Goal: Task Accomplishment & Management: Use online tool/utility

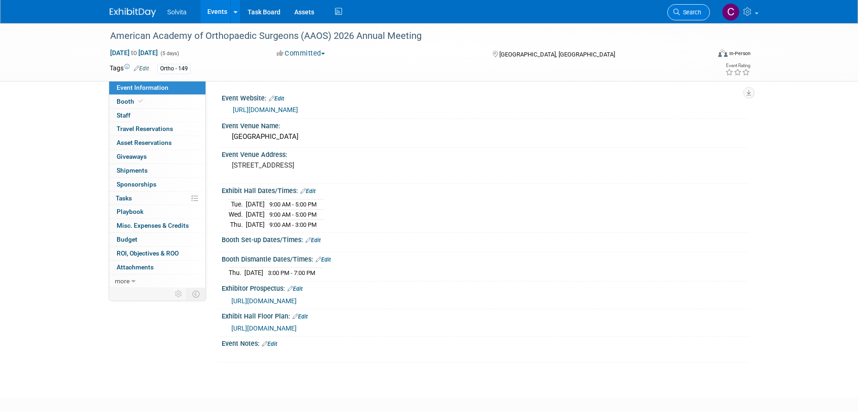
click at [699, 14] on span "Search" at bounding box center [690, 12] width 21 height 7
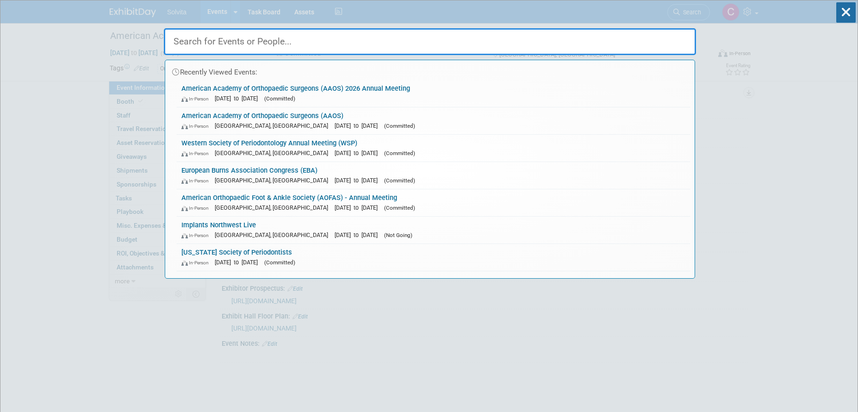
paste input "AAOMS"
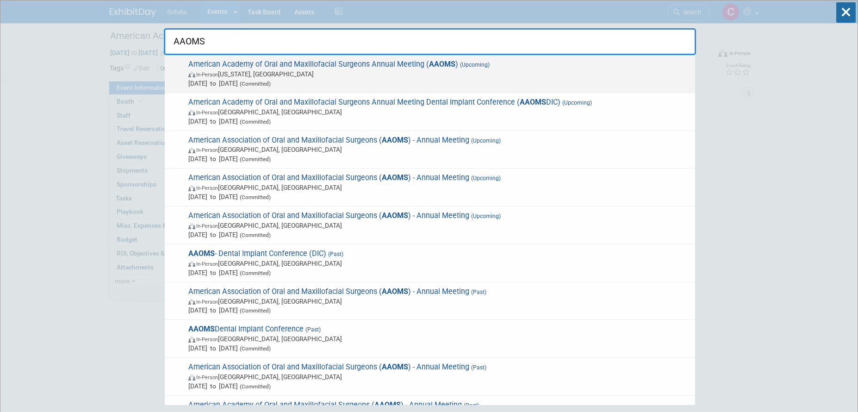
type input "AAOMS"
click at [403, 71] on span "In-Person Washington, DC" at bounding box center [439, 73] width 502 height 9
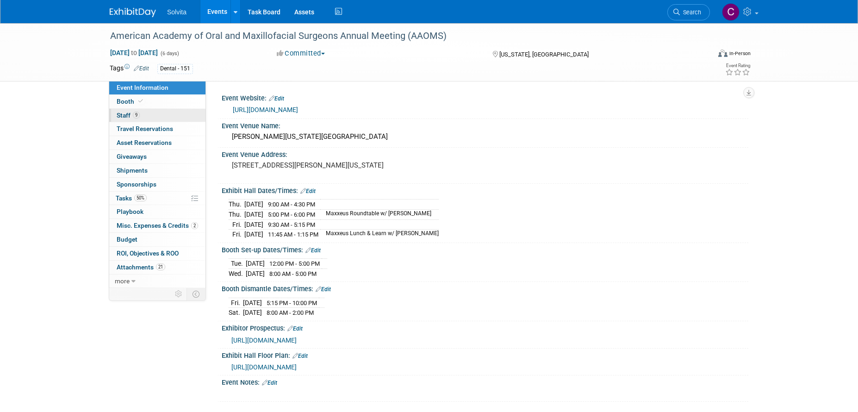
click at [126, 114] on span "Staff 9" at bounding box center [128, 115] width 23 height 7
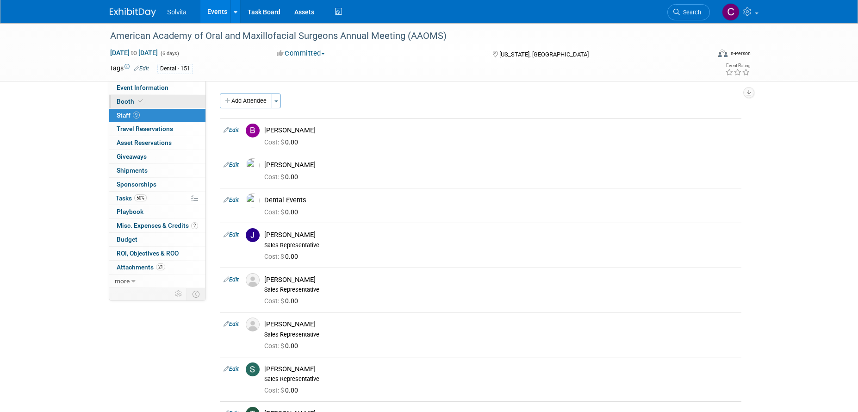
click at [128, 99] on span "Booth" at bounding box center [131, 101] width 28 height 7
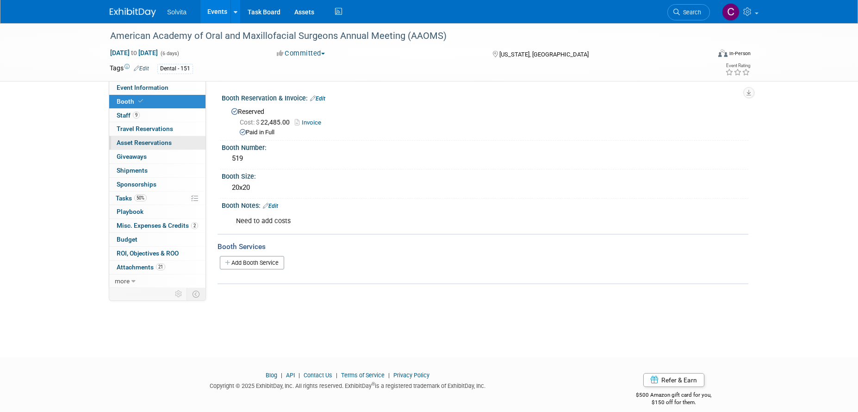
click at [131, 142] on span "Asset Reservations 0" at bounding box center [144, 142] width 55 height 7
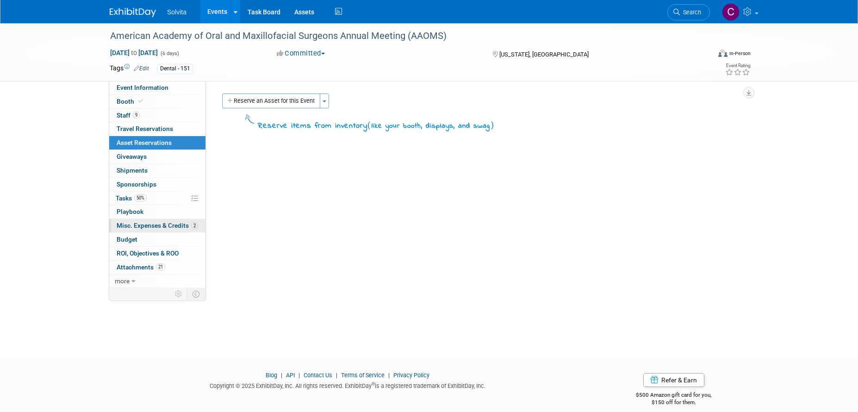
click at [135, 227] on span "Misc. Expenses & Credits 2" at bounding box center [157, 225] width 81 height 7
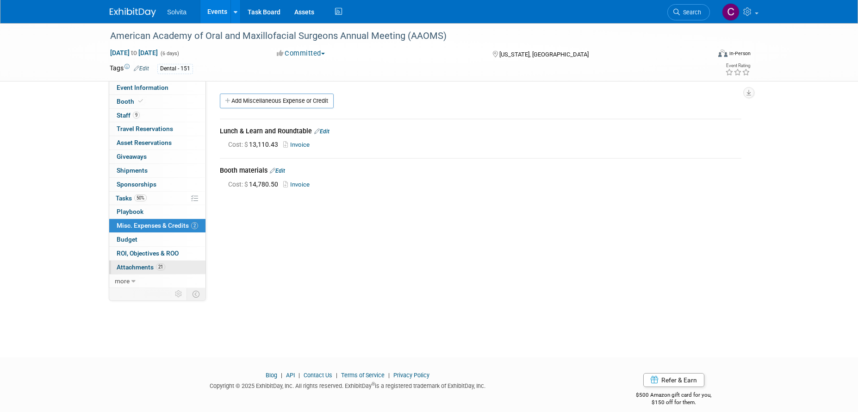
click at [144, 266] on span "Attachments 21" at bounding box center [141, 266] width 49 height 7
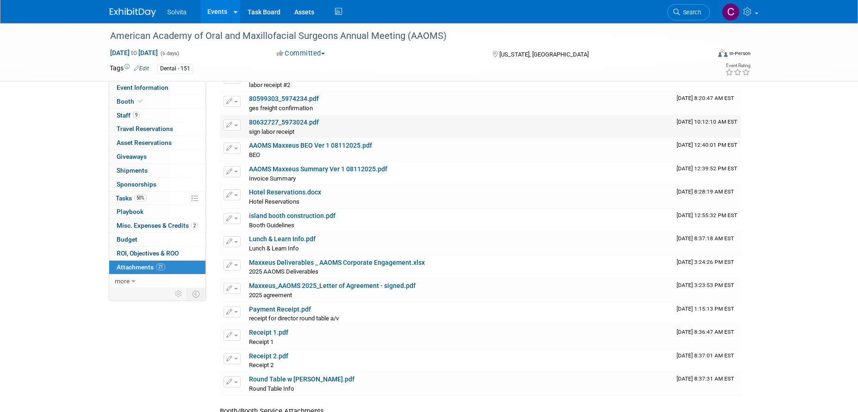
scroll to position [185, 0]
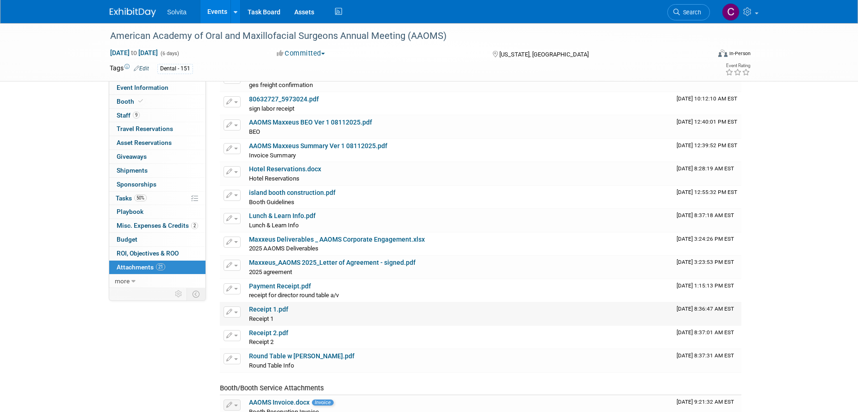
click at [230, 311] on icon "button" at bounding box center [229, 312] width 6 height 6
click at [443, 310] on div "Receipt 1.pdf" at bounding box center [459, 309] width 420 height 8
click at [268, 308] on link "Receipt 1.pdf" at bounding box center [268, 308] width 39 height 7
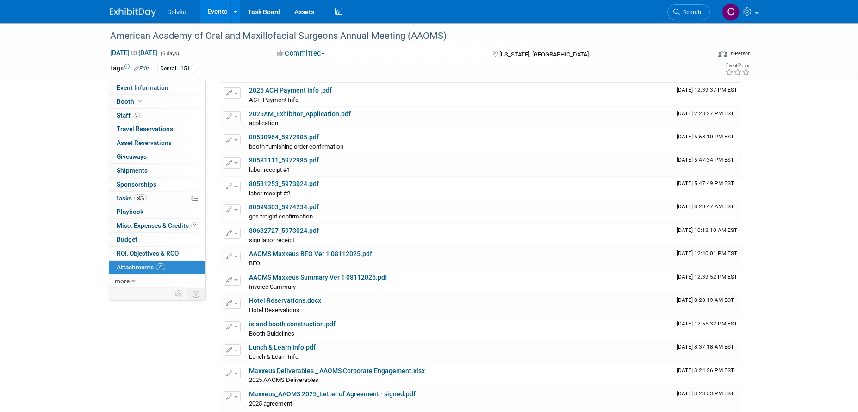
scroll to position [46, 0]
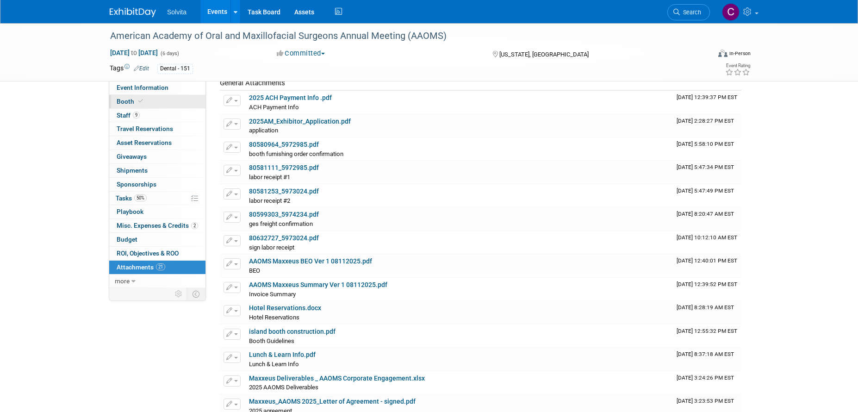
click at [121, 101] on span "Booth" at bounding box center [131, 101] width 28 height 7
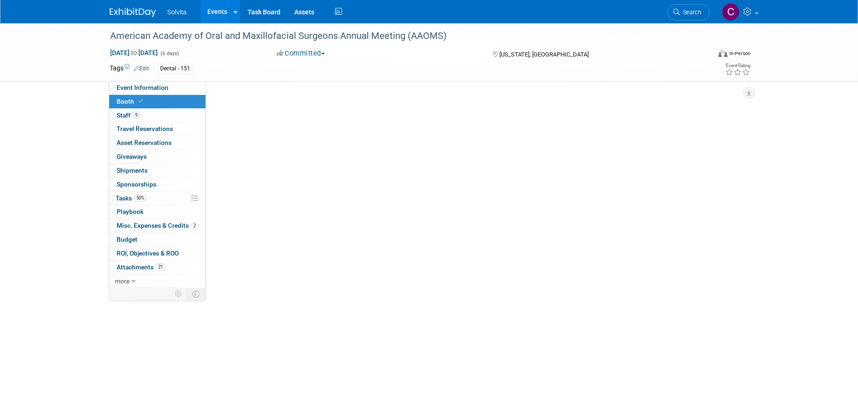
scroll to position [0, 0]
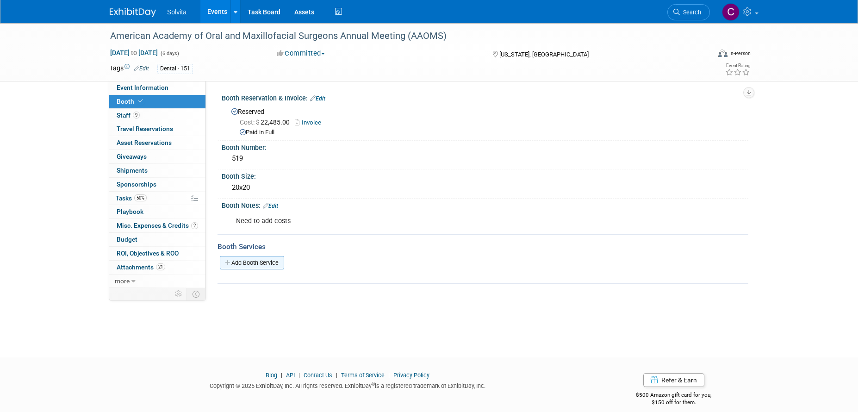
click at [255, 265] on link "Add Booth Service" at bounding box center [252, 262] width 64 height 13
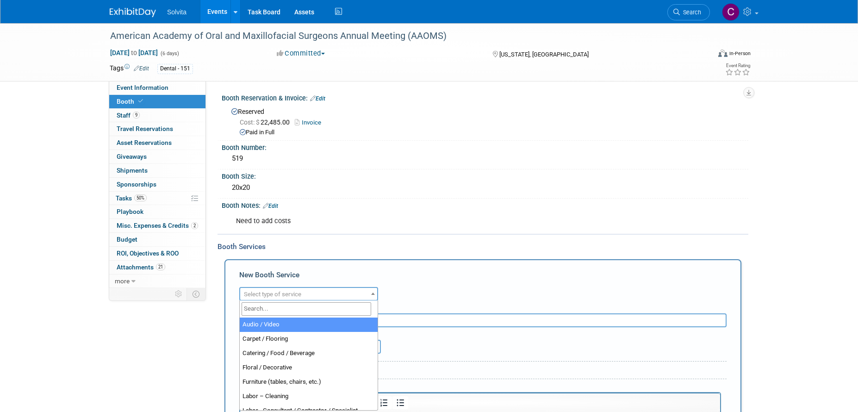
click at [280, 291] on span "Select type of service" at bounding box center [272, 294] width 57 height 7
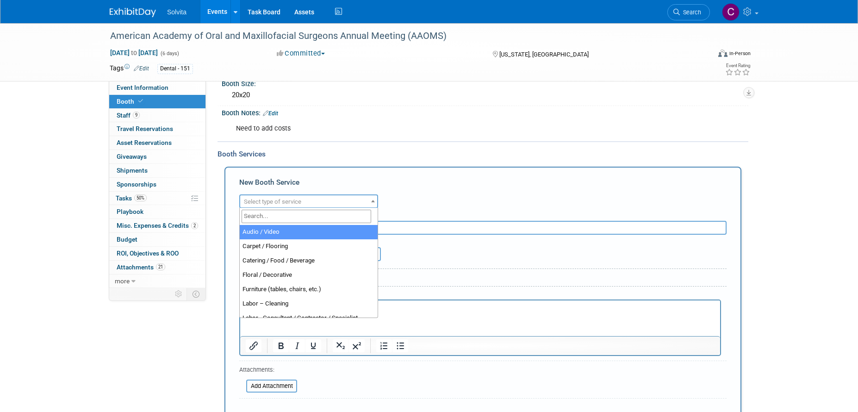
select select "2"
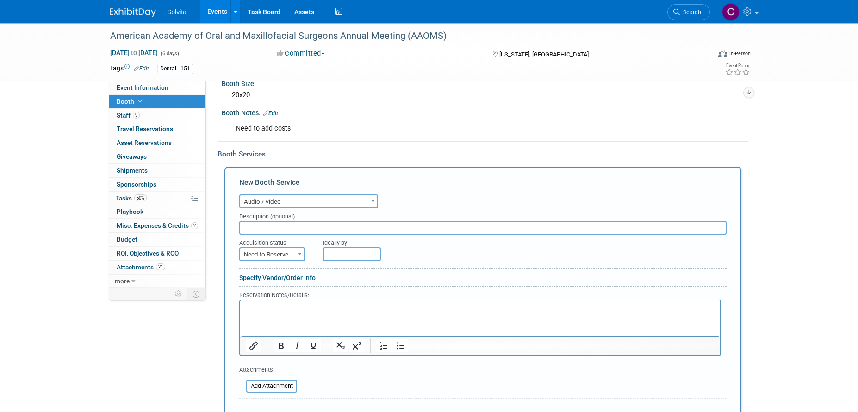
click at [287, 229] on input "text" at bounding box center [482, 228] width 487 height 14
click at [286, 254] on span "Need to Reserve" at bounding box center [272, 254] width 64 height 13
select select "2"
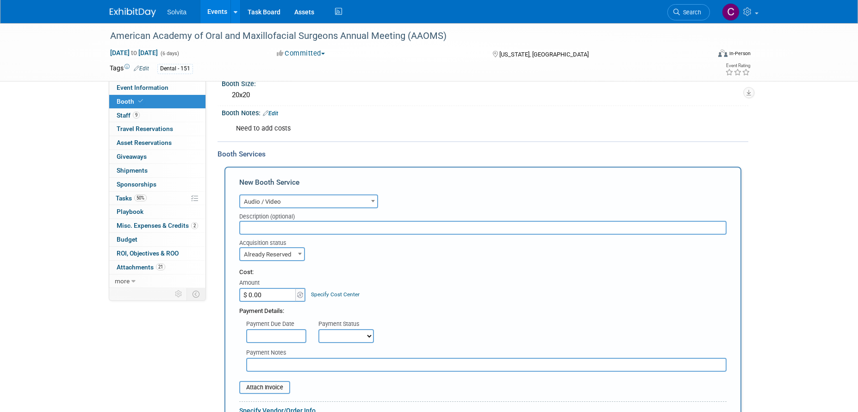
click at [282, 291] on input "$ 0.00" at bounding box center [268, 295] width 58 height 14
type input "$ 2,204.80"
click at [359, 334] on select "Not Paid Yet Partially Paid Paid in Full" at bounding box center [346, 336] width 56 height 14
select select "1"
click at [318, 329] on select "Not Paid Yet Partially Paid Paid in Full" at bounding box center [346, 336] width 56 height 14
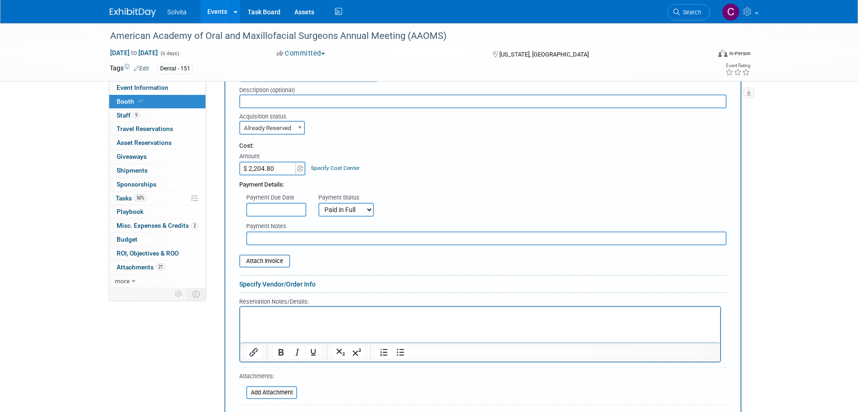
scroll to position [231, 0]
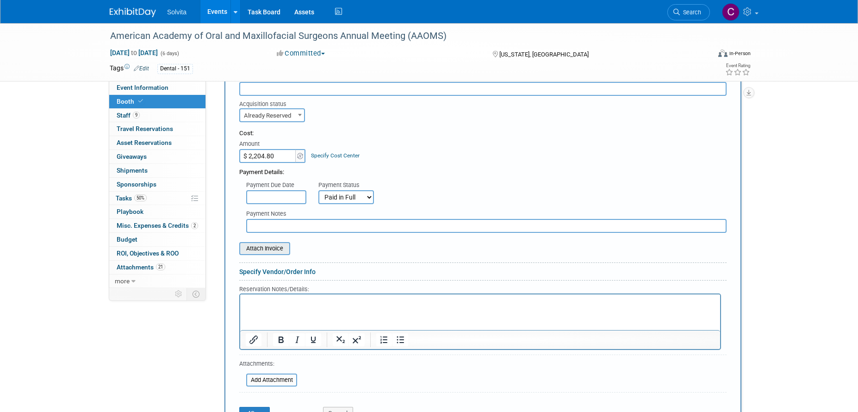
click at [281, 249] on input "file" at bounding box center [234, 248] width 110 height 11
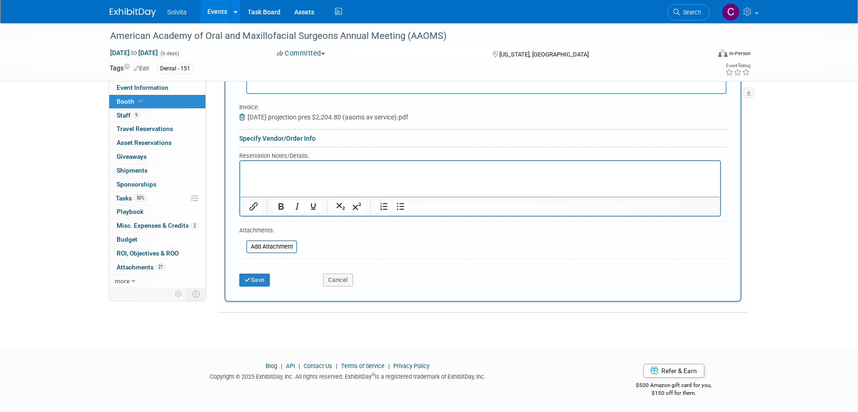
scroll to position [371, 0]
click at [261, 280] on button "Save" at bounding box center [254, 279] width 31 height 13
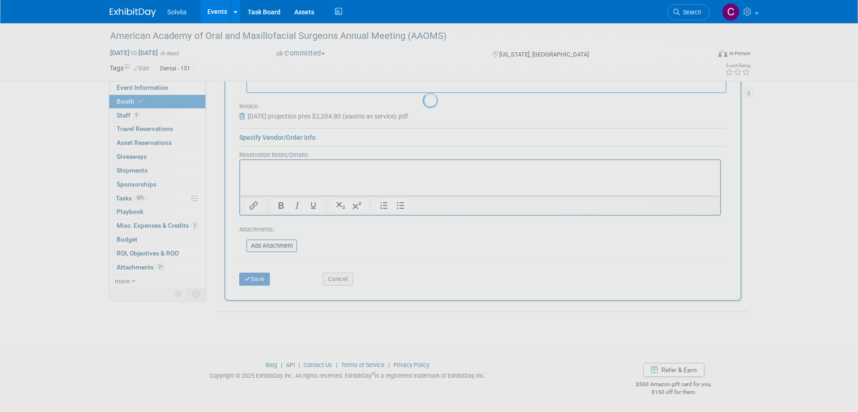
scroll to position [31, 0]
